Goal: Check status

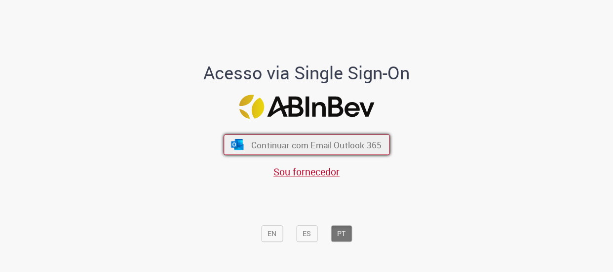
click at [322, 142] on span "Continuar com Email Outlook 365" at bounding box center [316, 144] width 130 height 11
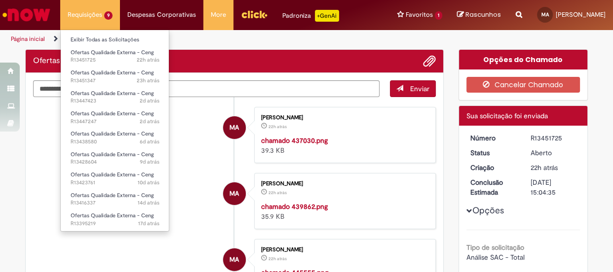
click at [83, 16] on li "Requisições 9 Exibir Todas as Solicitações Ofertas Qualidade Externa - Ceng 22h…" at bounding box center [90, 15] width 60 height 30
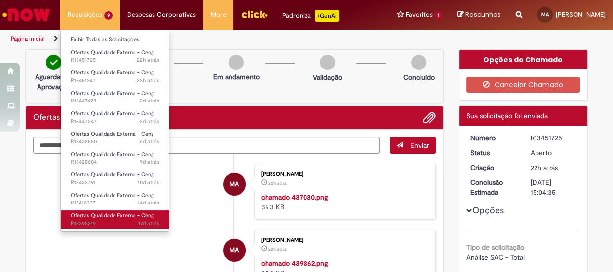
click at [78, 217] on span "Ofertas Qualidade Externa - Ceng" at bounding box center [112, 215] width 83 height 7
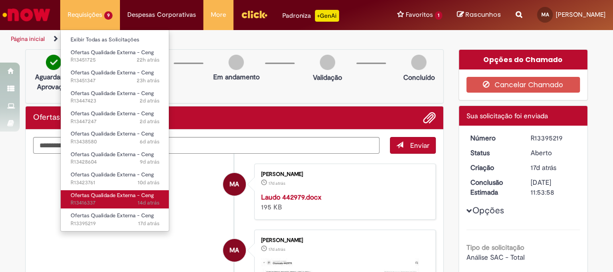
click at [95, 198] on span "Ofertas Qualidade Externa - Ceng" at bounding box center [112, 195] width 83 height 7
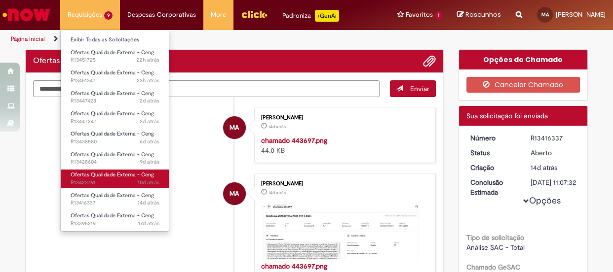
click at [99, 176] on span "Ofertas Qualidade Externa - Ceng" at bounding box center [112, 174] width 83 height 7
